Goal: Information Seeking & Learning: Learn about a topic

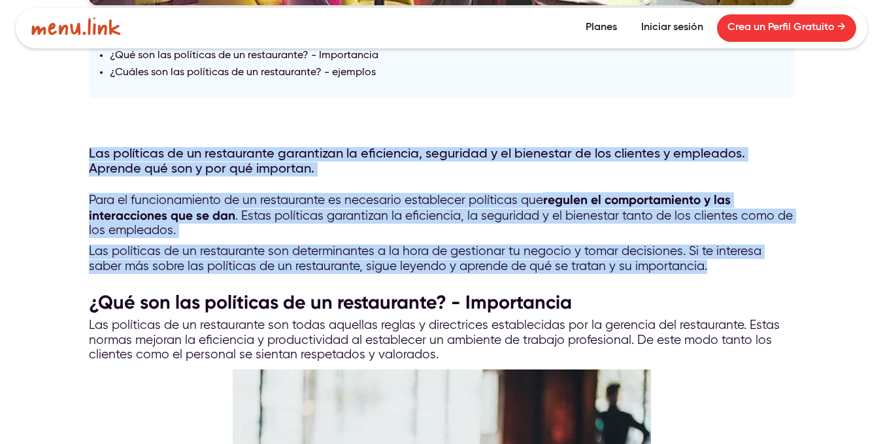
drag, startPoint x: 90, startPoint y: 150, endPoint x: 752, endPoint y: 271, distance: 673.1
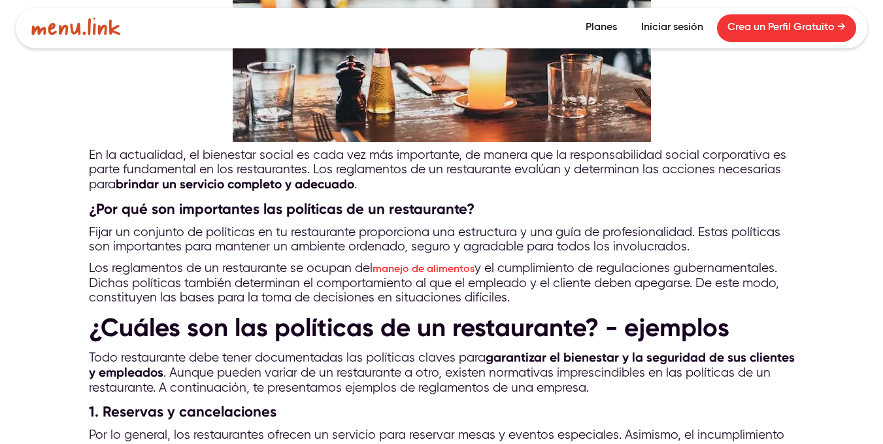
scroll to position [980, 0]
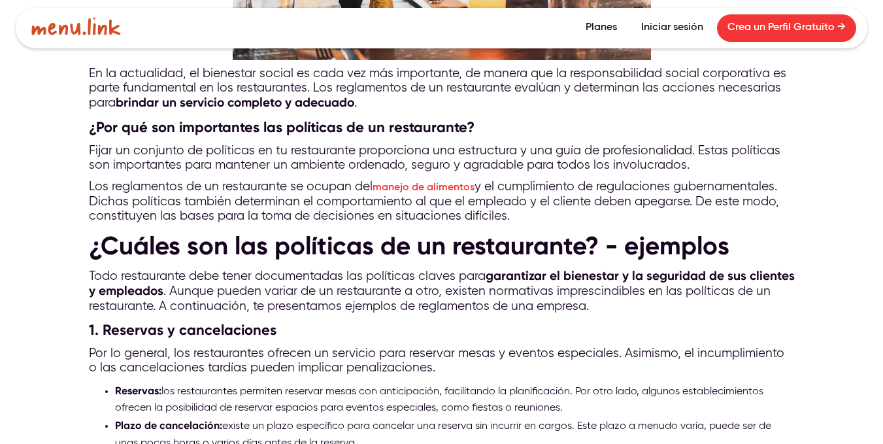
drag, startPoint x: 86, startPoint y: 146, endPoint x: 515, endPoint y: 220, distance: 435.7
copy div "Fijar un conjunto de políticas en tu restaurante proporciona una estructura y u…"
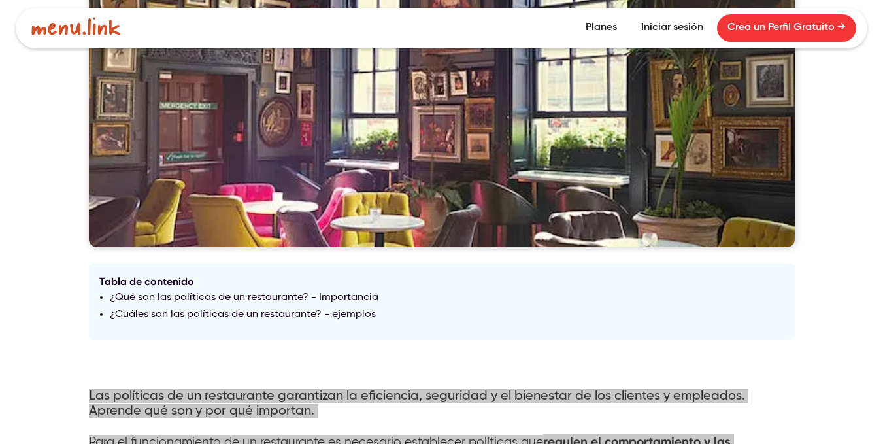
scroll to position [0, 0]
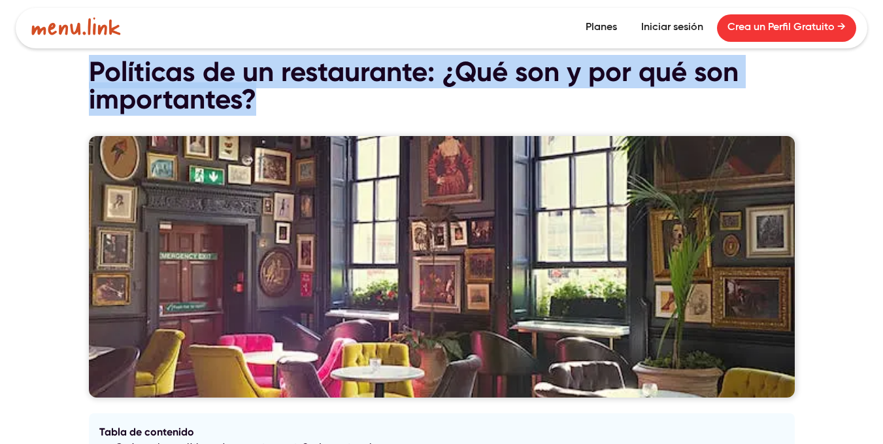
drag, startPoint x: 314, startPoint y: 115, endPoint x: 58, endPoint y: 69, distance: 260.9
click at [58, 69] on div "[DATE] Políticas de un restaurante: ¿Qué son y por qué son importantes? Tabla d…" at bounding box center [441, 251] width 883 height 503
copy h1 "Políticas de un restaurante: ¿Qué son y por qué son importantes?"
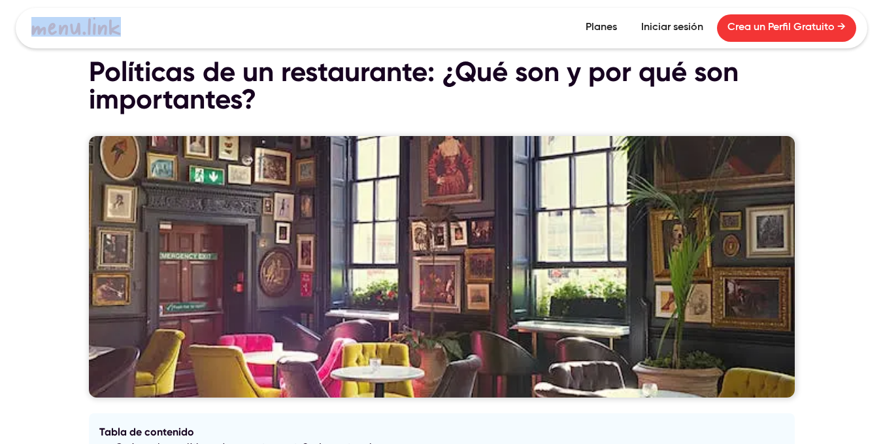
drag, startPoint x: 41, startPoint y: 27, endPoint x: 52, endPoint y: 38, distance: 15.7
click at [52, 38] on div "Crea un Perfil Gratuito Planes Planes Iniciar sesión Crea un Perfil Gratuito →" at bounding box center [442, 28] width 836 height 41
copy div
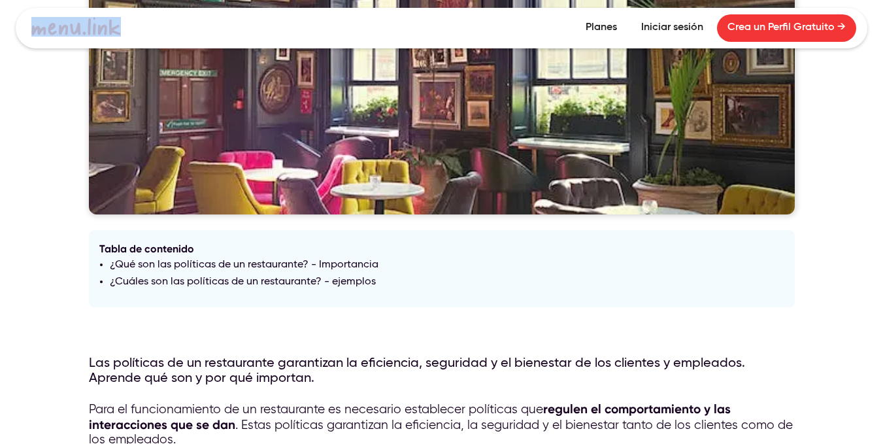
scroll to position [196, 0]
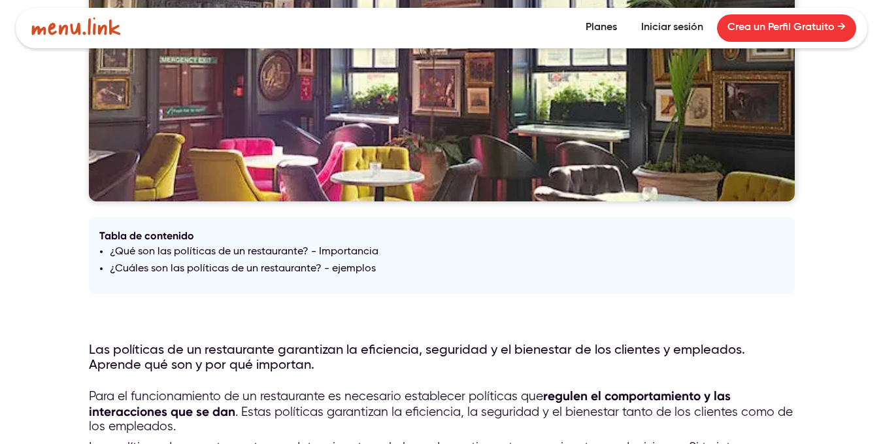
click at [52, 116] on div "[DATE] Políticas de un restaurante: ¿Qué son y por qué son importantes? Tabla d…" at bounding box center [441, 55] width 883 height 503
